Goal: Task Accomplishment & Management: Complete application form

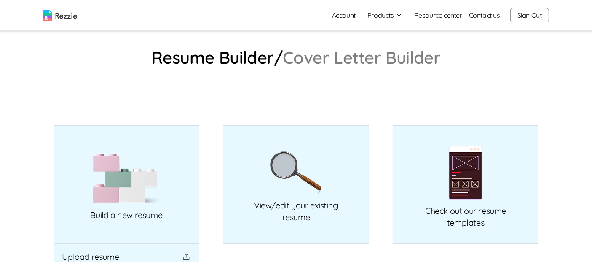
click at [73, 11] on img at bounding box center [60, 15] width 34 height 11
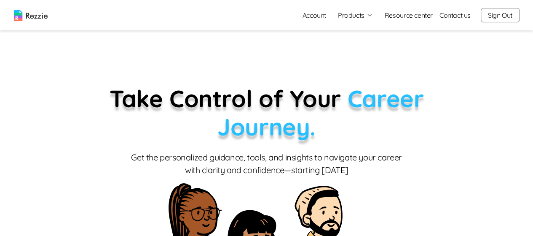
click at [362, 12] on button "Products" at bounding box center [355, 15] width 35 height 10
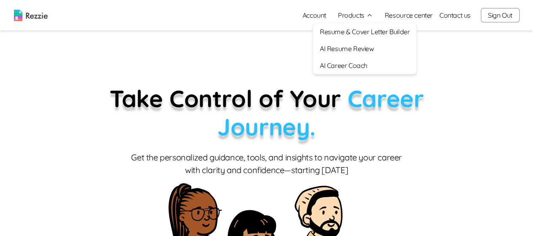
click at [364, 32] on link "Resume & Cover Letter Builder" at bounding box center [364, 31] width 103 height 17
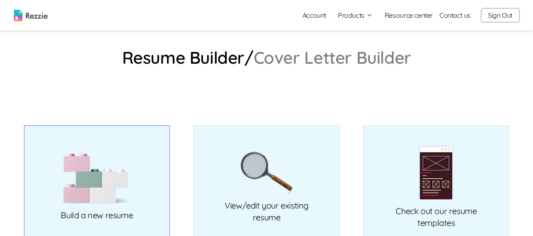
click at [118, 159] on img at bounding box center [96, 178] width 67 height 51
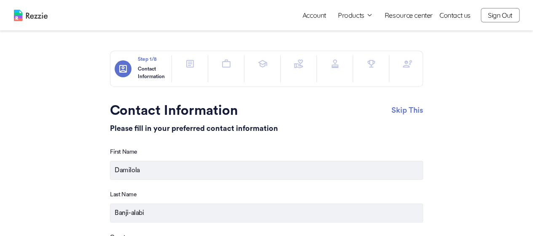
click at [350, 18] on button "Products" at bounding box center [355, 15] width 35 height 10
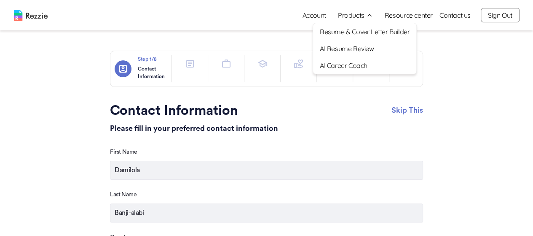
click at [363, 34] on link "Resume & Cover Letter Builder" at bounding box center [364, 31] width 103 height 17
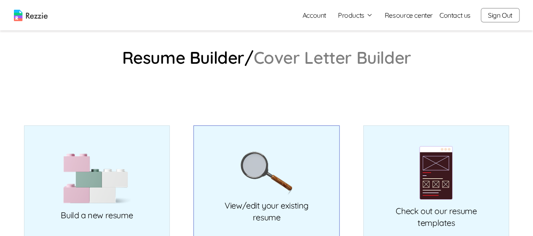
click at [314, 174] on link "View/edit your existing resume" at bounding box center [266, 184] width 146 height 118
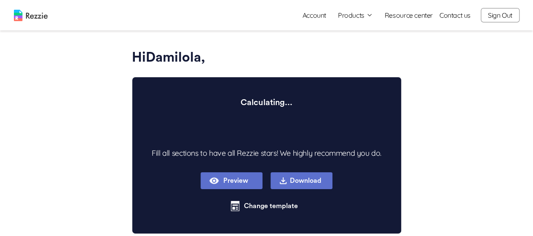
click at [359, 15] on button "Products" at bounding box center [355, 15] width 35 height 10
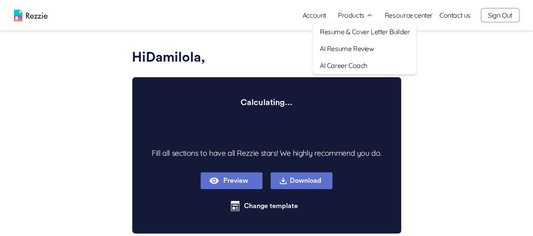
click at [375, 32] on link "Resume & Cover Letter Builder" at bounding box center [364, 31] width 103 height 17
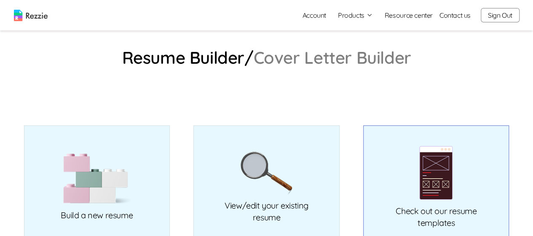
click at [454, 150] on link "Check out our resume templates" at bounding box center [436, 184] width 146 height 118
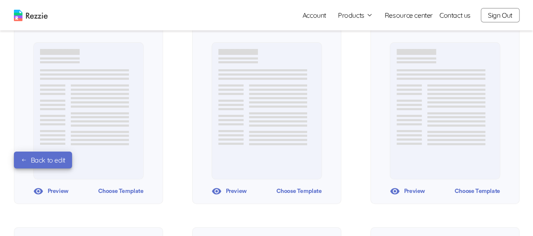
scroll to position [114, 0]
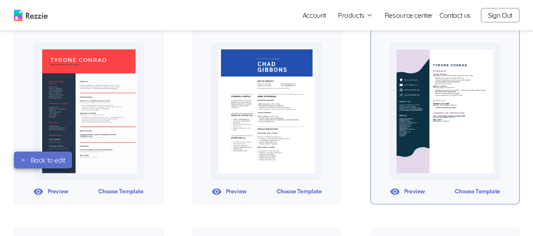
click at [486, 195] on div "Choose Template" at bounding box center [477, 191] width 46 height 13
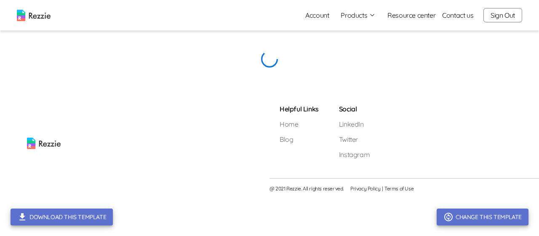
click at [482, 192] on div "@ 2021 Rezzie. All rights reserved. Privacy Policy | Terms of Use" at bounding box center [405, 188] width 270 height 20
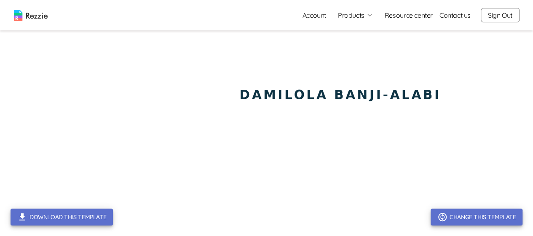
click at [459, 217] on button "Change this template" at bounding box center [477, 216] width 92 height 17
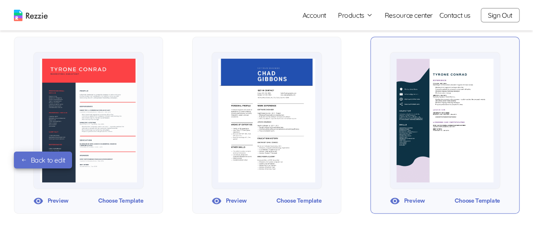
scroll to position [112, 0]
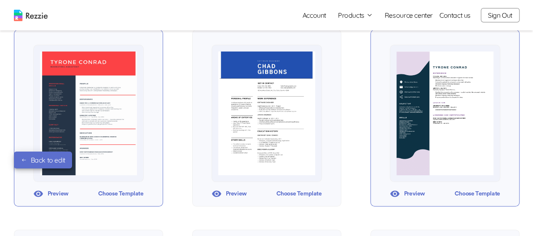
click at [115, 193] on div "Choose Template" at bounding box center [121, 193] width 46 height 13
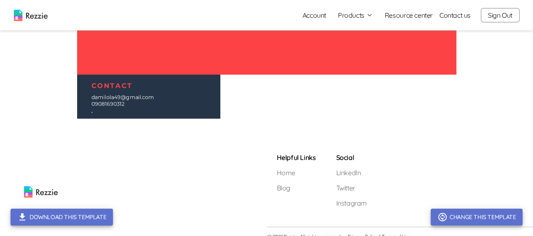
scroll to position [106, 0]
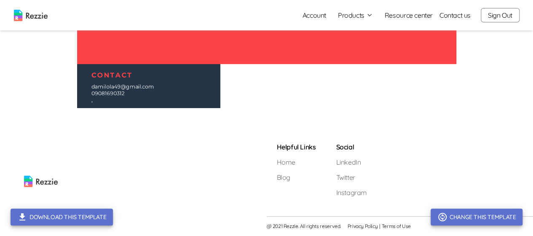
click at [465, 212] on button "Change this template" at bounding box center [477, 216] width 92 height 17
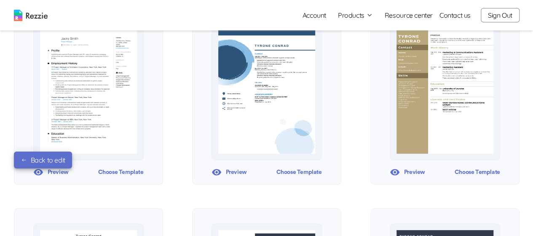
scroll to position [334, 0]
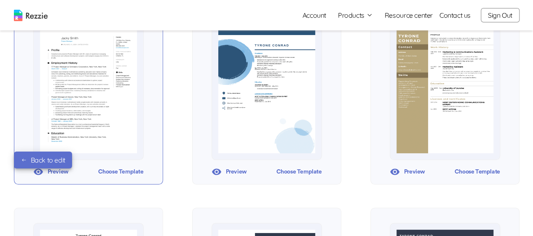
click at [124, 171] on div "Choose Template" at bounding box center [121, 171] width 46 height 13
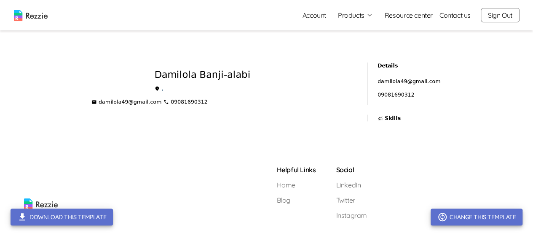
click at [456, 212] on button "Change this template" at bounding box center [477, 216] width 92 height 17
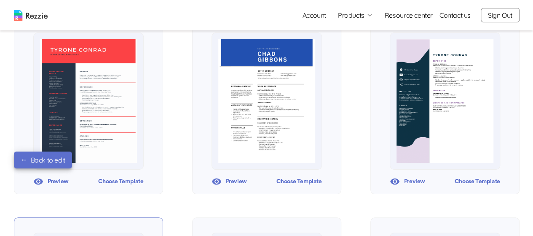
scroll to position [125, 0]
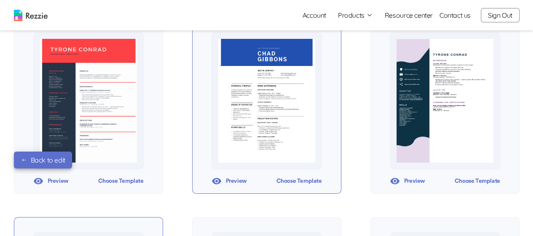
click at [303, 180] on div "Choose Template" at bounding box center [299, 180] width 46 height 13
click at [300, 183] on div "Choose Template" at bounding box center [299, 180] width 46 height 13
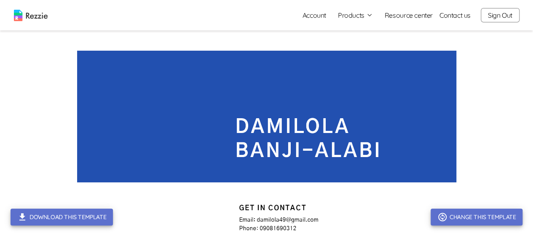
click at [472, 217] on button "Change this template" at bounding box center [477, 216] width 92 height 17
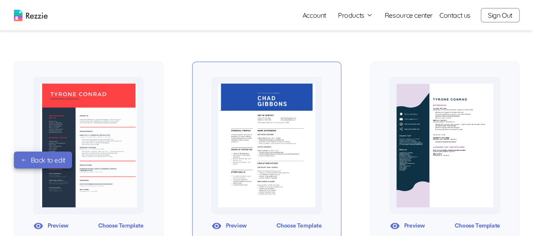
scroll to position [81, 0]
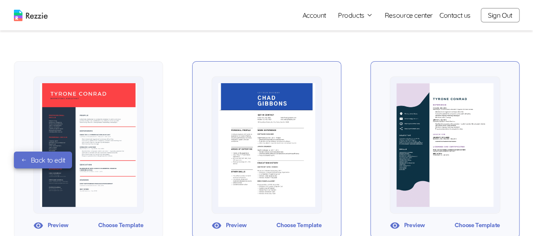
click at [472, 225] on div "Choose Template" at bounding box center [477, 225] width 46 height 13
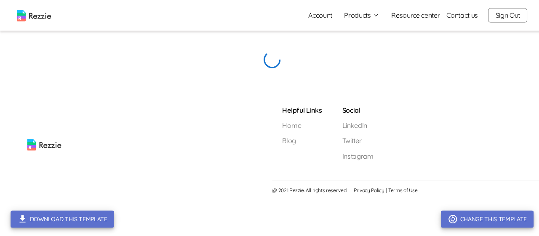
click at [475, 223] on button "Change this template" at bounding box center [483, 216] width 92 height 17
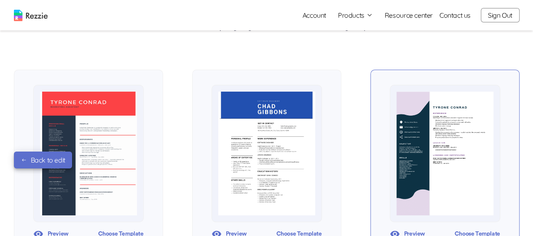
scroll to position [79, 0]
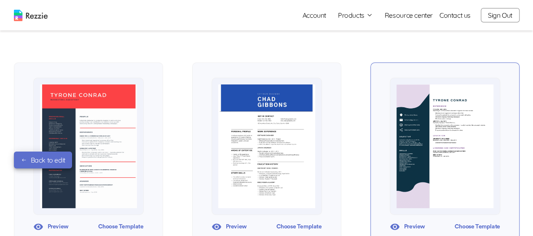
click at [473, 225] on div "Choose Template" at bounding box center [477, 226] width 46 height 13
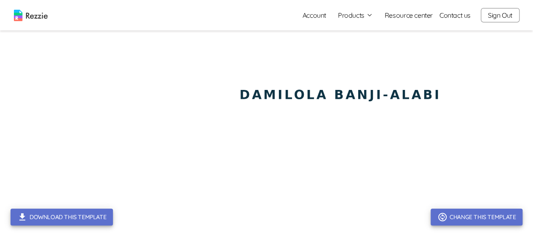
click at [466, 215] on button "Change this template" at bounding box center [477, 216] width 92 height 17
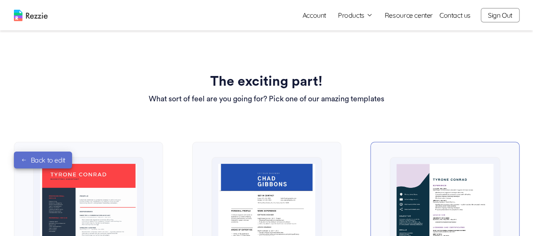
click at [497, 13] on button "Sign Out" at bounding box center [500, 15] width 39 height 14
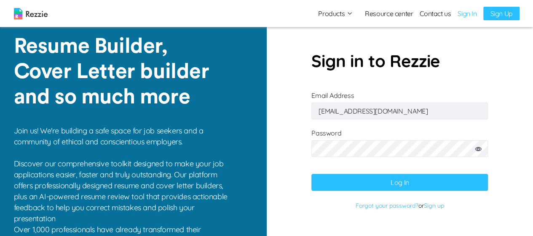
click at [41, 18] on img at bounding box center [31, 13] width 34 height 11
